Goal: Task Accomplishment & Management: Use online tool/utility

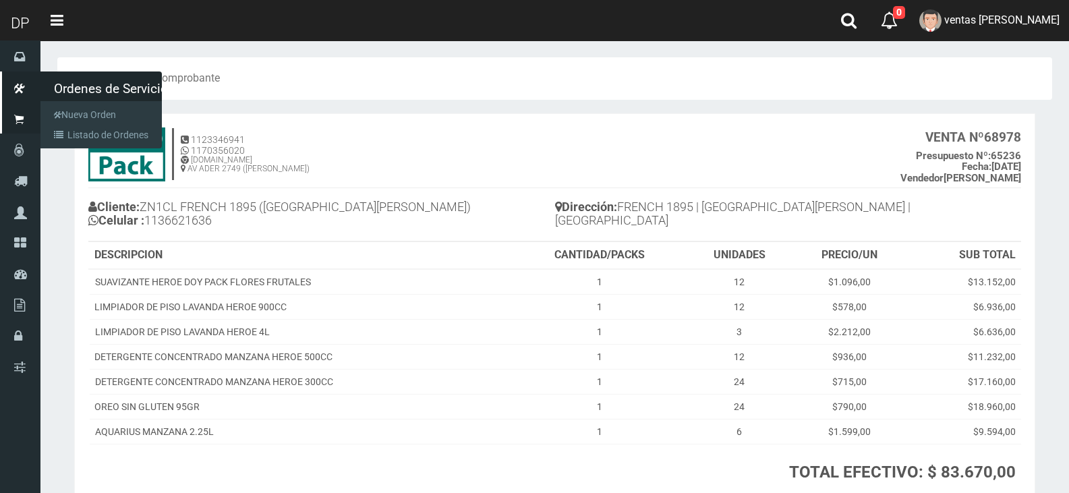
scroll to position [102, 0]
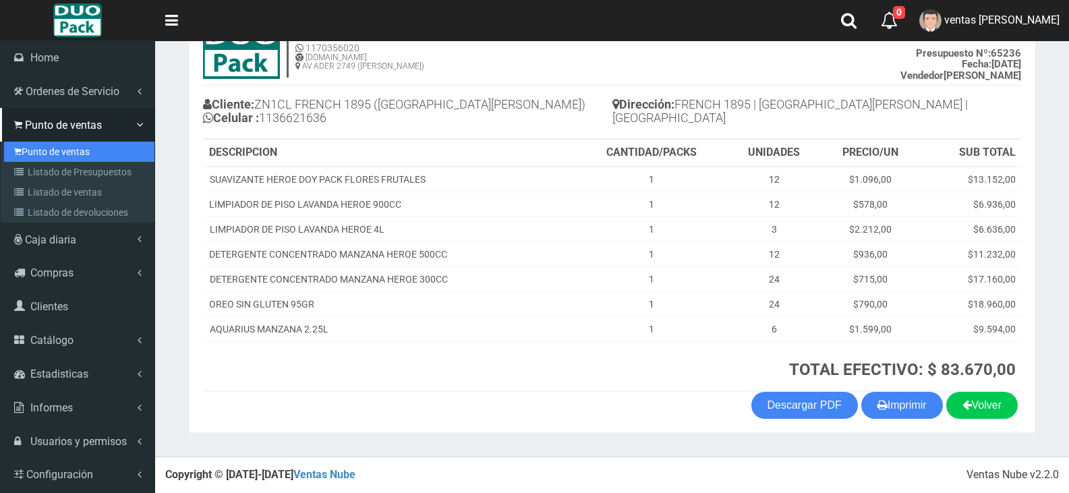
click at [35, 155] on link "Punto de ventas" at bounding box center [79, 152] width 150 height 20
